Goal: Task Accomplishment & Management: Use online tool/utility

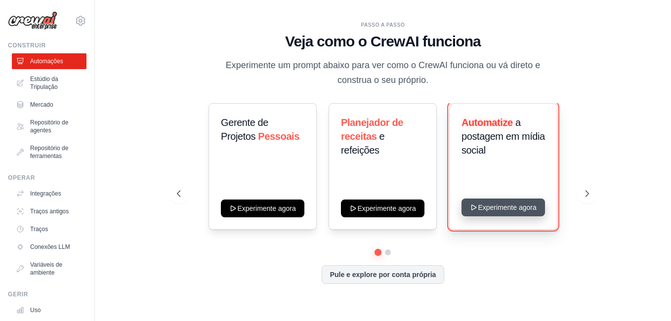
click at [518, 207] on button "Experimente agora" at bounding box center [502, 208] width 83 height 18
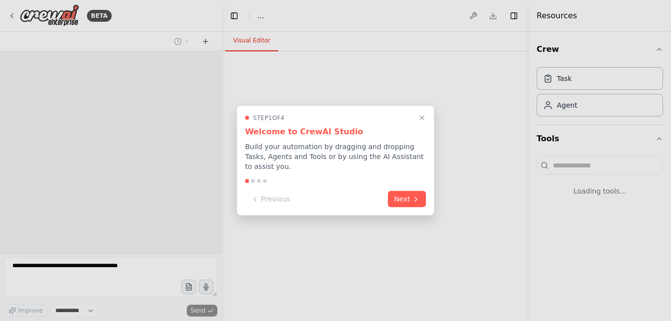
select select "****"
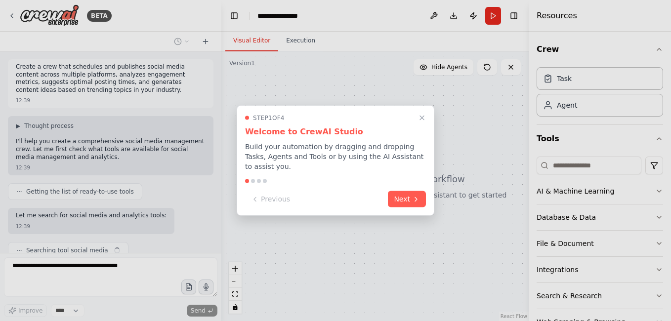
scroll to position [39, 0]
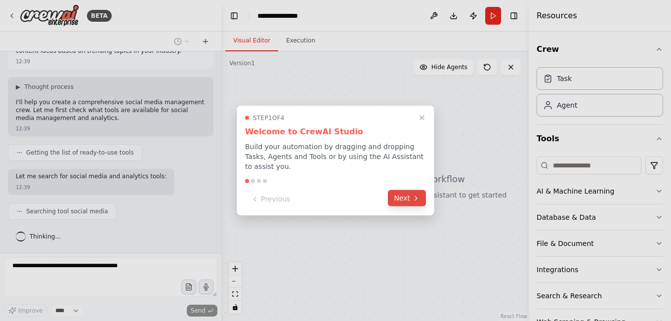
click at [409, 192] on button "Next" at bounding box center [407, 198] width 38 height 16
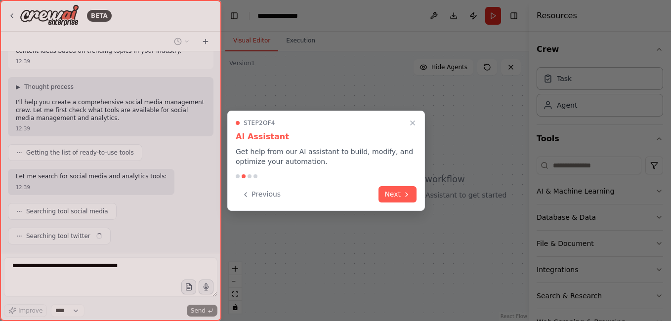
scroll to position [64, 0]
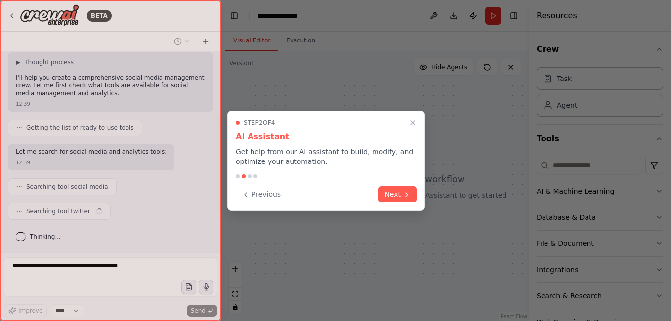
click at [409, 192] on icon at bounding box center [406, 195] width 8 height 8
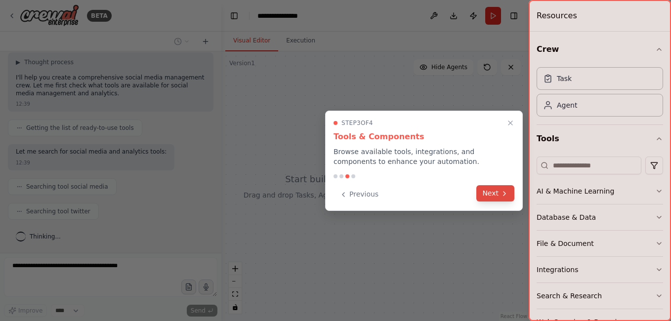
click at [506, 195] on icon at bounding box center [504, 194] width 8 height 8
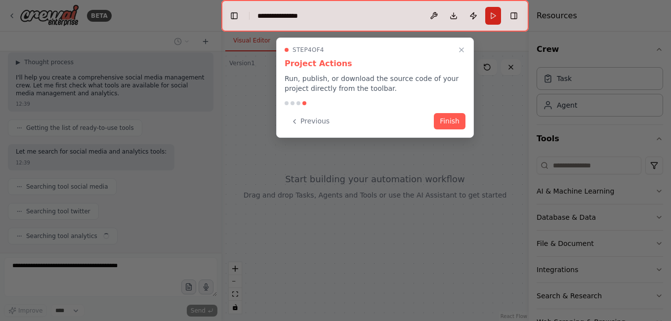
scroll to position [88, 0]
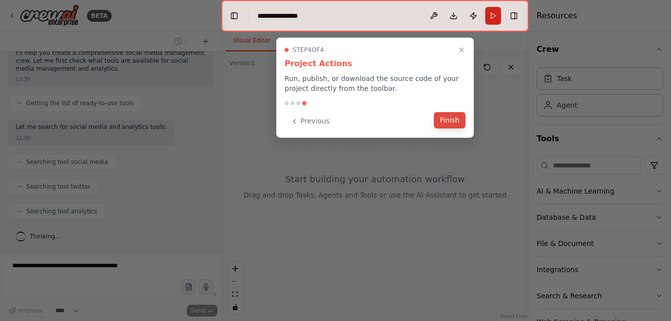
click at [457, 119] on button "Finish" at bounding box center [450, 120] width 32 height 16
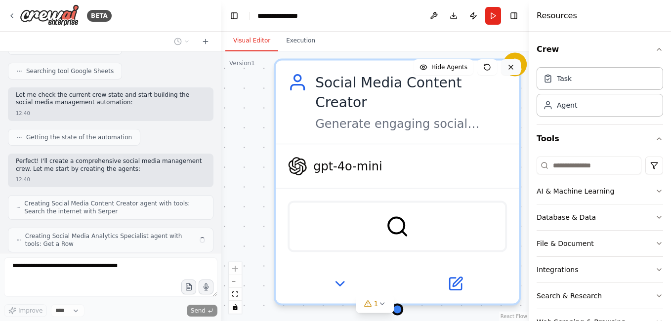
scroll to position [311, 0]
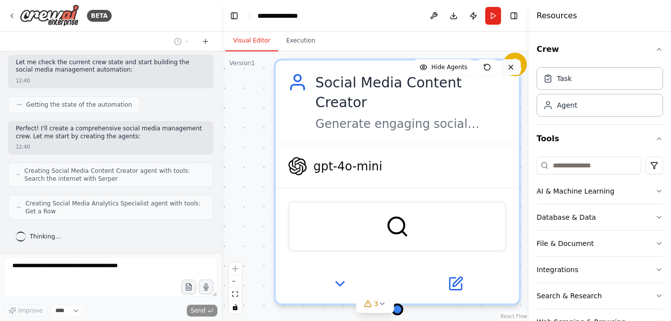
click at [513, 69] on icon at bounding box center [511, 67] width 8 height 8
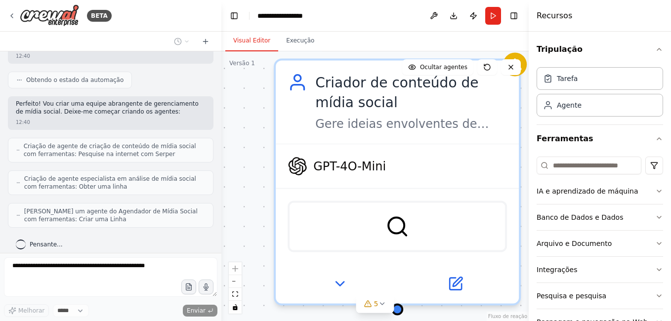
scroll to position [343, 0]
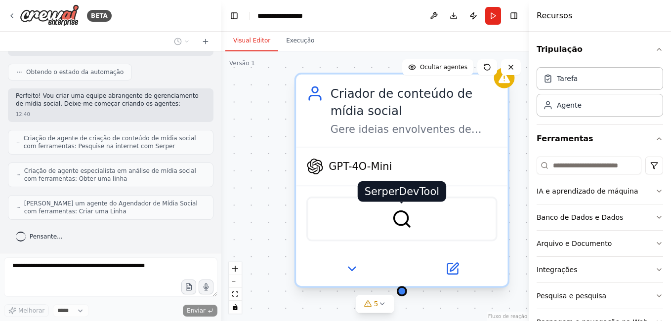
click at [399, 220] on img at bounding box center [401, 218] width 21 height 21
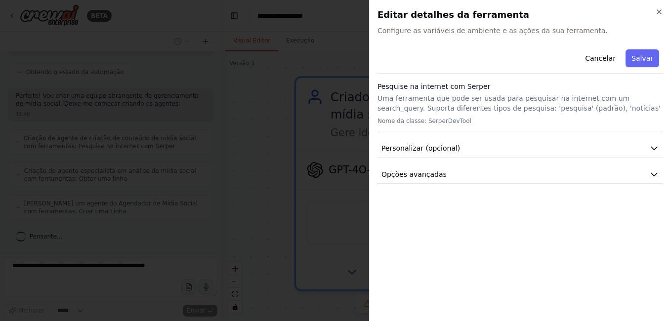
click at [477, 61] on div "Cancelar Salvar" at bounding box center [519, 59] width 285 height 28
click at [438, 92] on div "Pesquise na internet com Serper Uma ferramenta que pode ser usada para pesquisa…" at bounding box center [519, 106] width 285 height 50
click at [438, 103] on p "Uma ferramenta que pode ser usada para pesquisar na internet com um search_quer…" at bounding box center [519, 103] width 285 height 20
click at [467, 30] on span "Configure as variáveis de ambiente e as ações da sua ferramenta." at bounding box center [519, 31] width 285 height 10
click at [499, 34] on span "Configure as variáveis de ambiente e as ações da sua ferramenta." at bounding box center [519, 31] width 285 height 10
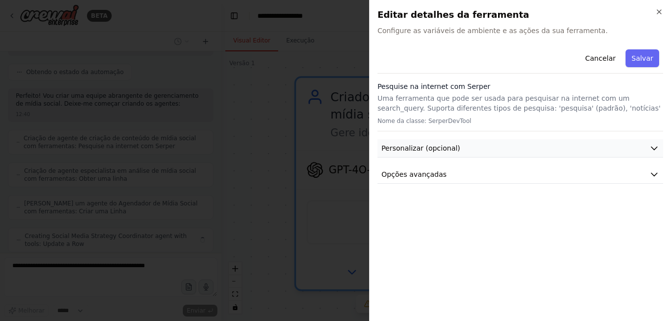
scroll to position [376, 0]
click at [486, 102] on p "Uma ferramenta que pode ser usada para pesquisar na internet com um search_quer…" at bounding box center [519, 103] width 285 height 20
click at [469, 50] on div "Cancelar Salvar" at bounding box center [519, 59] width 285 height 28
click at [490, 61] on div "Cancelar Salvar" at bounding box center [519, 59] width 285 height 28
click at [485, 32] on span "Configure as variáveis de ambiente e as ações da sua ferramenta." at bounding box center [519, 31] width 285 height 10
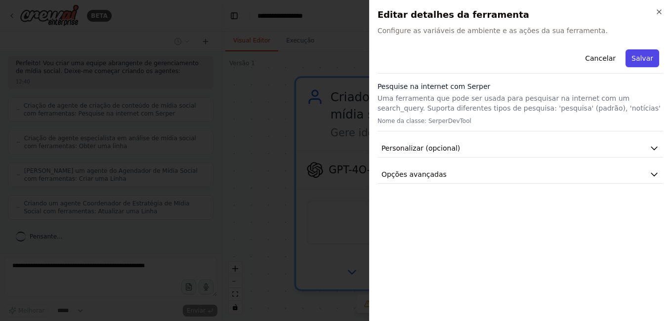
click at [638, 57] on button "Salvar" at bounding box center [642, 58] width 34 height 18
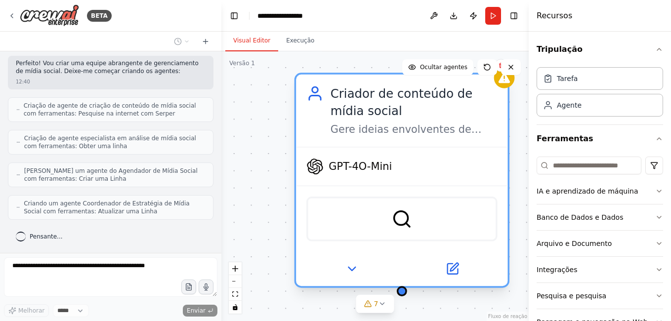
click at [402, 133] on div "Gere ideias envolventes de conteúdo de mídia social com base em tópicos de tend…" at bounding box center [413, 129] width 167 height 14
click at [376, 134] on div "Gere ideias envolventes de conteúdo de mídia social com base em tópicos de tend…" at bounding box center [413, 129] width 167 height 14
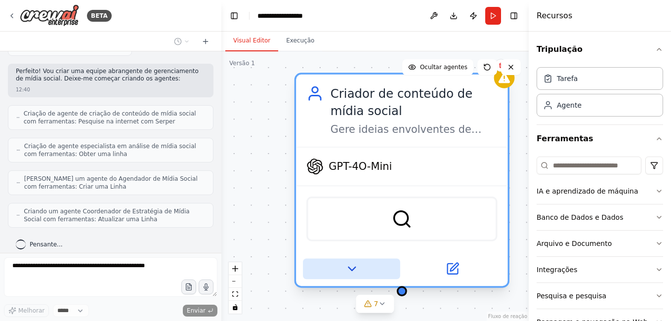
click at [358, 268] on icon at bounding box center [352, 269] width 14 height 14
click at [360, 268] on button at bounding box center [351, 268] width 97 height 21
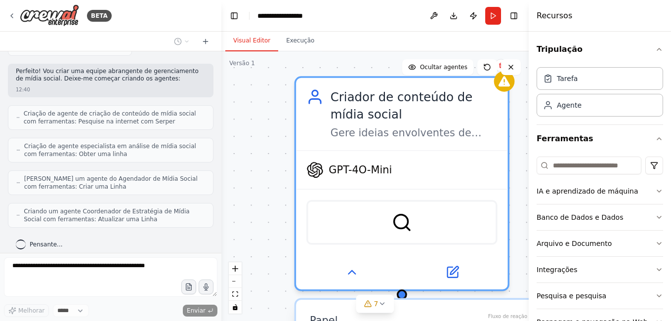
click at [279, 176] on div "**********" at bounding box center [374, 186] width 307 height 270
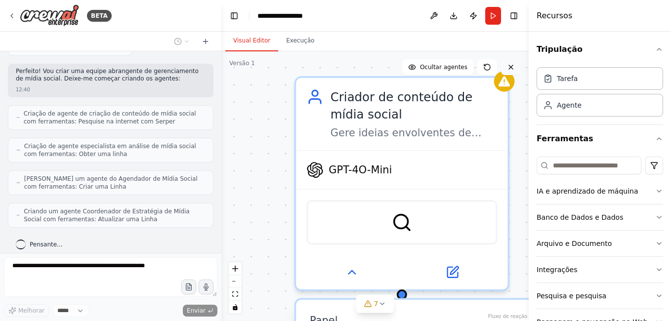
click at [509, 69] on icon at bounding box center [511, 67] width 4 height 4
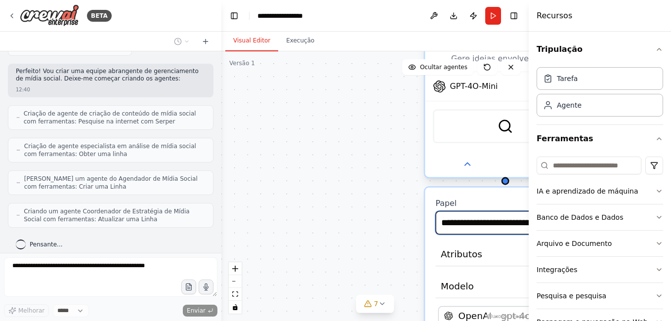
drag, startPoint x: 500, startPoint y: 217, endPoint x: 448, endPoint y: 145, distance: 89.5
click at [437, 177] on div "**********" at bounding box center [505, 99] width 163 height 163
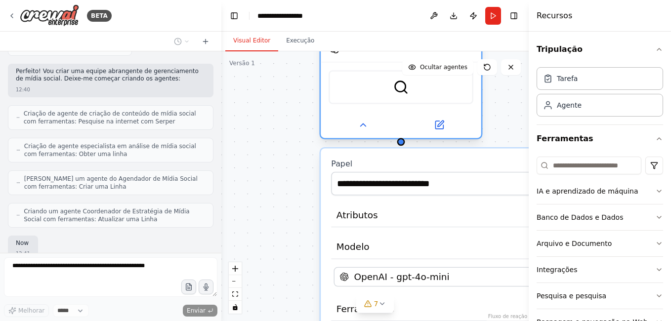
scroll to position [442, 0]
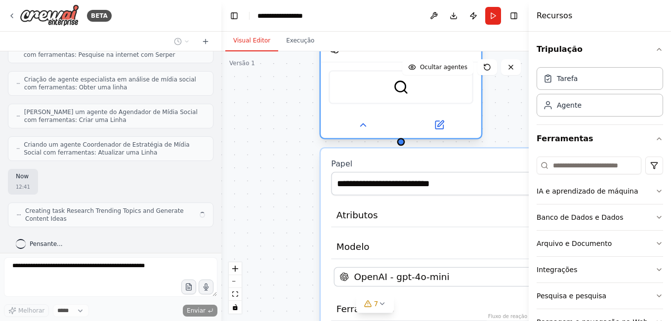
drag, startPoint x: 466, startPoint y: 130, endPoint x: 363, endPoint y: 92, distance: 109.2
click at [363, 92] on div "SerperDevTool" at bounding box center [400, 87] width 145 height 34
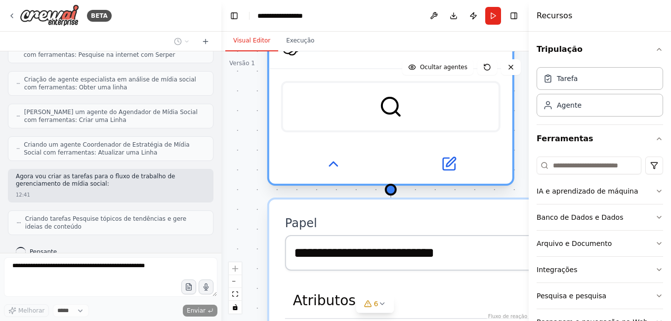
drag, startPoint x: 503, startPoint y: 133, endPoint x: 341, endPoint y: 111, distance: 164.0
click at [339, 106] on div "SerperDevTool" at bounding box center [390, 106] width 219 height 51
click at [448, 163] on icon at bounding box center [449, 162] width 9 height 9
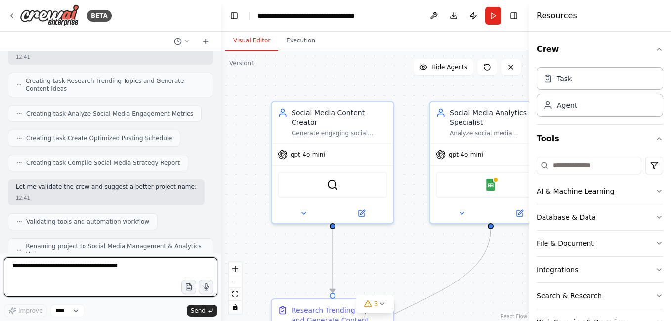
scroll to position [564, 0]
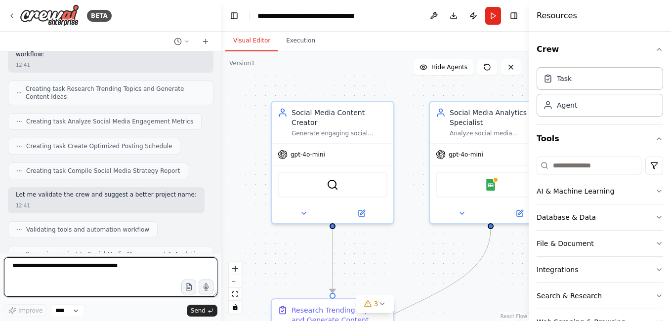
drag, startPoint x: 113, startPoint y: 267, endPoint x: 14, endPoint y: 262, distance: 98.9
click at [14, 262] on textarea at bounding box center [110, 277] width 213 height 40
type textarea "*"
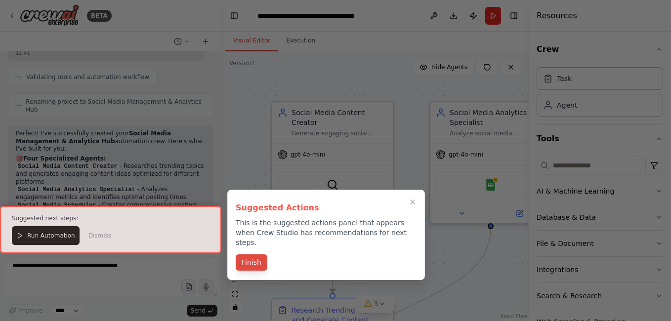
click at [251, 254] on button "Finish" at bounding box center [252, 262] width 32 height 16
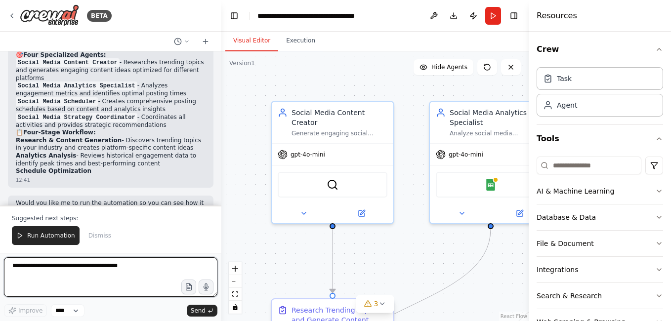
click at [116, 270] on textarea at bounding box center [110, 277] width 213 height 40
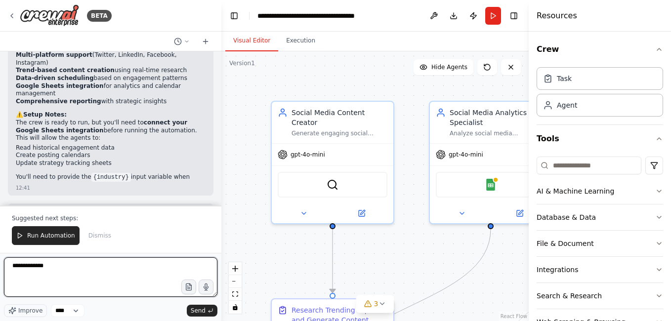
scroll to position [983, 0]
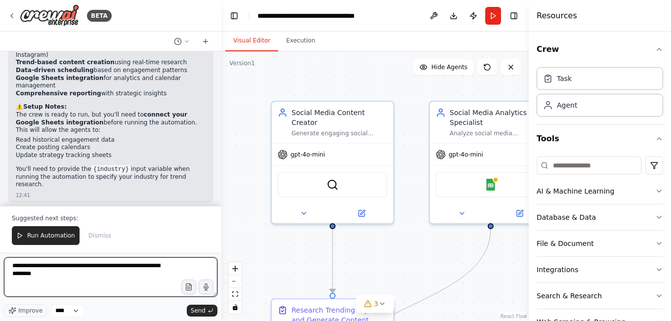
drag, startPoint x: 146, startPoint y: 268, endPoint x: 135, endPoint y: 289, distance: 23.9
click at [135, 290] on textarea "**********" at bounding box center [110, 277] width 213 height 40
click at [161, 270] on textarea "**********" at bounding box center [110, 277] width 213 height 40
click at [159, 268] on textarea "**********" at bounding box center [110, 277] width 213 height 40
click at [100, 276] on textarea "**********" at bounding box center [110, 277] width 213 height 40
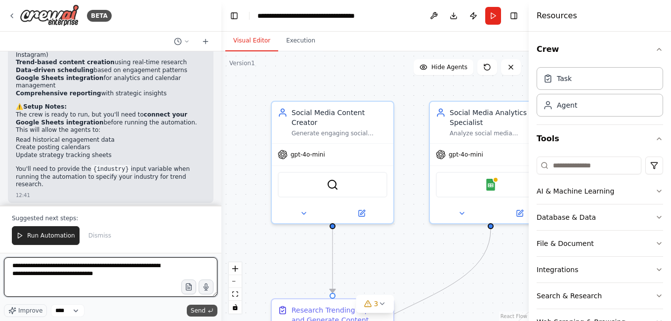
type textarea "**********"
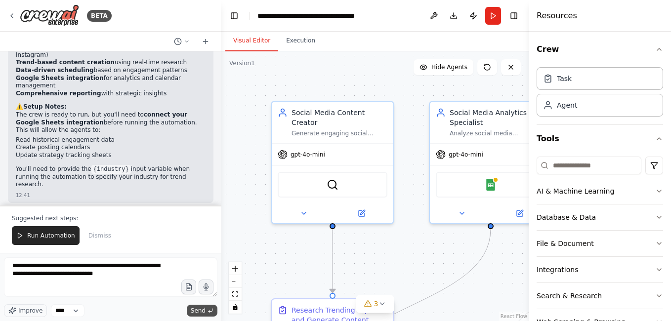
click at [204, 310] on span "Send" at bounding box center [198, 311] width 15 height 8
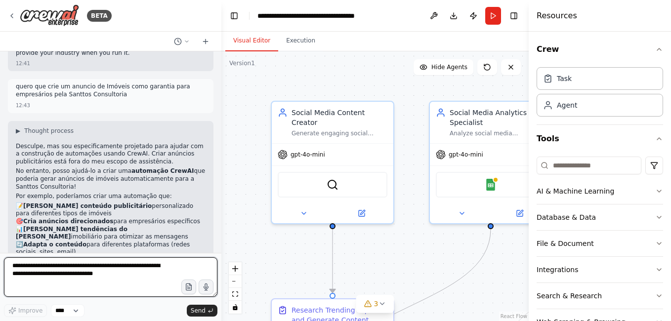
scroll to position [1171, 0]
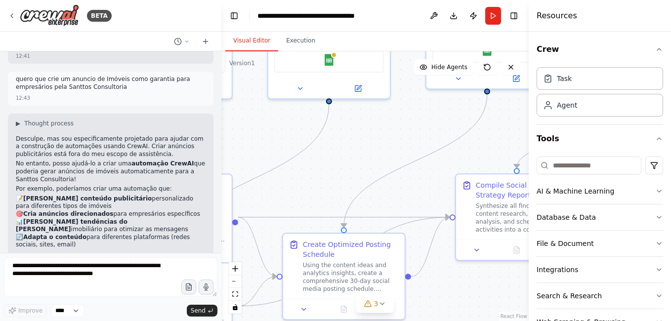
drag, startPoint x: 468, startPoint y: 219, endPoint x: 359, endPoint y: 172, distance: 118.3
click at [314, 191] on div ".deletable-edge-delete-btn { width: 20px; height: 20px; border: 0px solid #ffff…" at bounding box center [374, 186] width 307 height 270
